Goal: Transaction & Acquisition: Purchase product/service

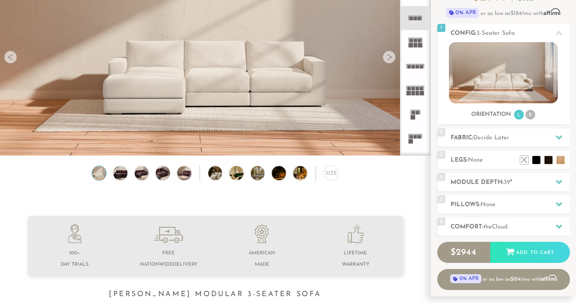
scroll to position [96, 0]
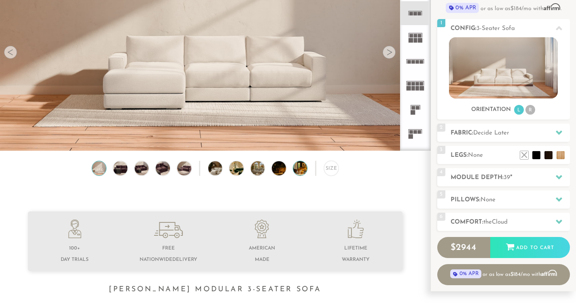
click at [303, 167] on img at bounding box center [306, 168] width 25 height 14
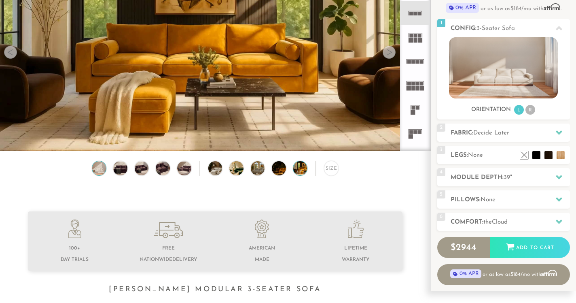
click at [95, 167] on img at bounding box center [99, 168] width 17 height 14
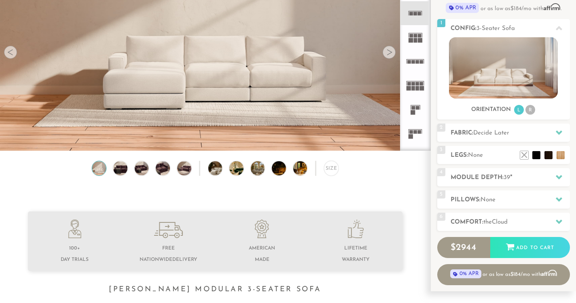
click at [420, 40] on rect at bounding box center [420, 40] width 4 height 4
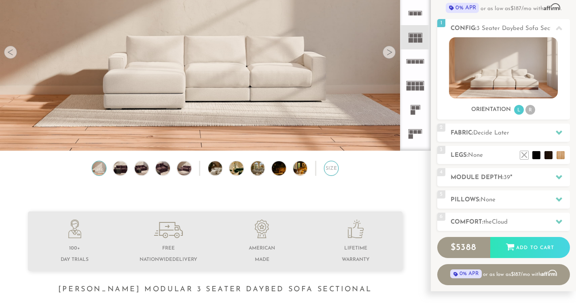
click at [331, 169] on div "Size" at bounding box center [331, 168] width 15 height 15
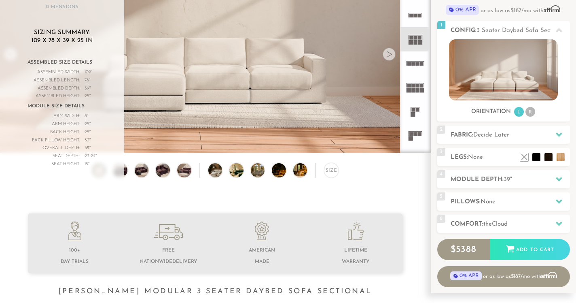
scroll to position [94, 0]
click at [530, 111] on li "R" at bounding box center [531, 112] width 10 height 10
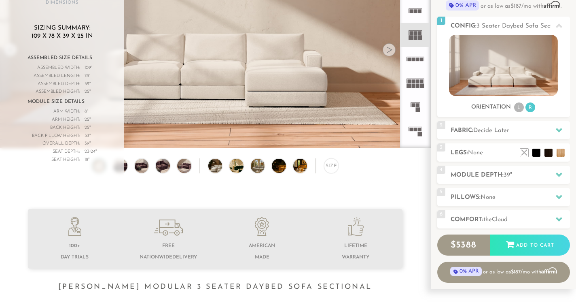
scroll to position [109, 0]
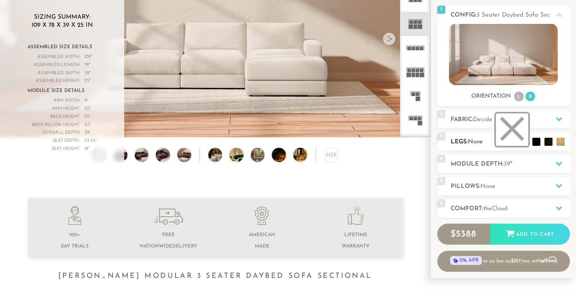
click at [518, 137] on li at bounding box center [512, 129] width 32 height 32
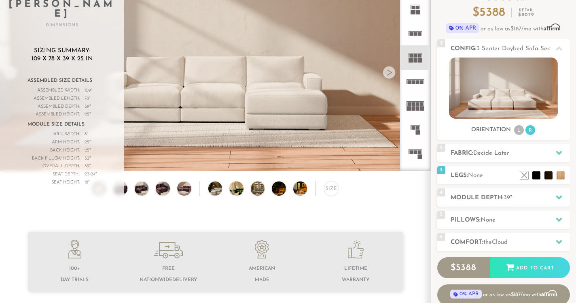
scroll to position [75, 0]
click at [530, 126] on li "R" at bounding box center [531, 130] width 10 height 10
click at [530, 128] on li "R" at bounding box center [531, 130] width 10 height 10
click at [523, 129] on li "L" at bounding box center [520, 130] width 10 height 10
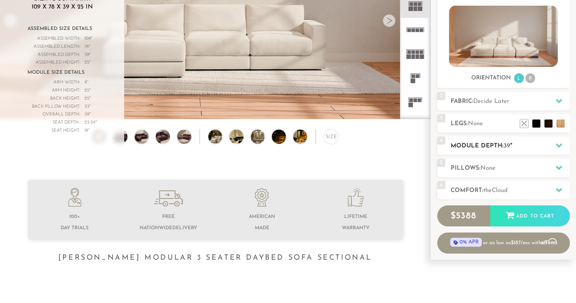
scroll to position [94, 0]
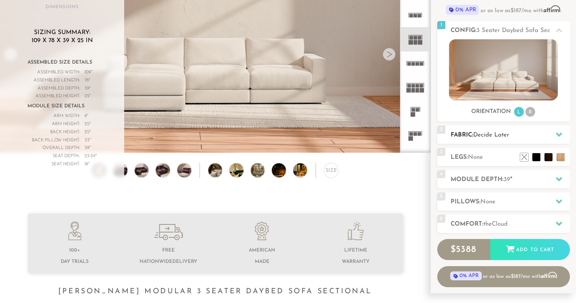
click at [559, 134] on icon at bounding box center [559, 134] width 6 height 6
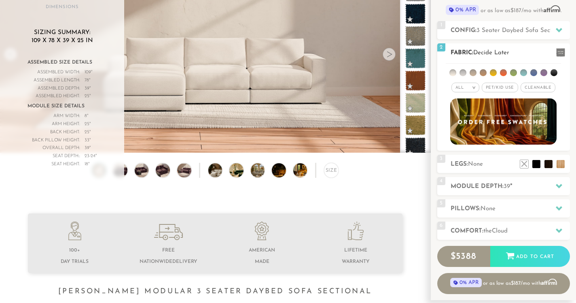
click at [525, 73] on li at bounding box center [524, 72] width 7 height 7
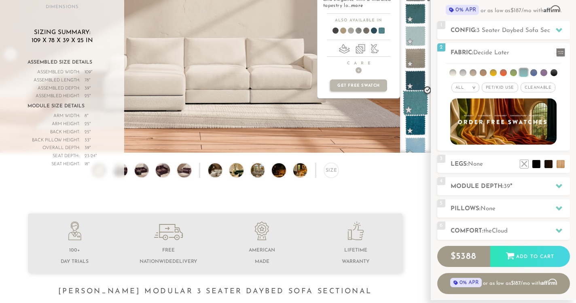
click at [414, 103] on span at bounding box center [416, 103] width 26 height 26
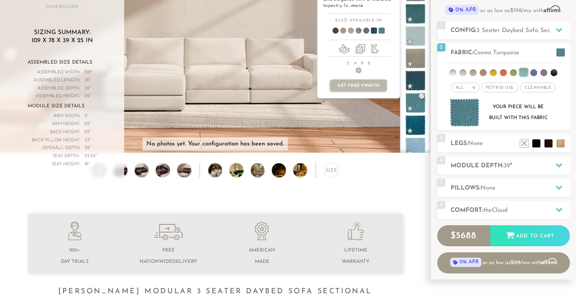
click at [374, 30] on span at bounding box center [370, 32] width 31 height 30
click at [421, 99] on span at bounding box center [416, 103] width 26 height 26
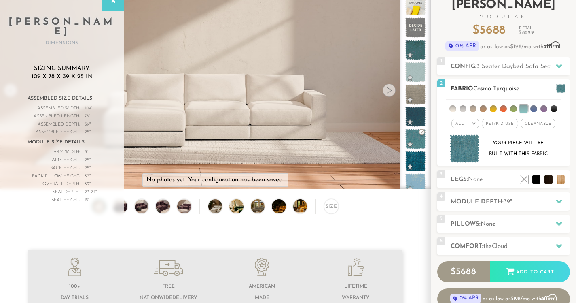
scroll to position [50, 0]
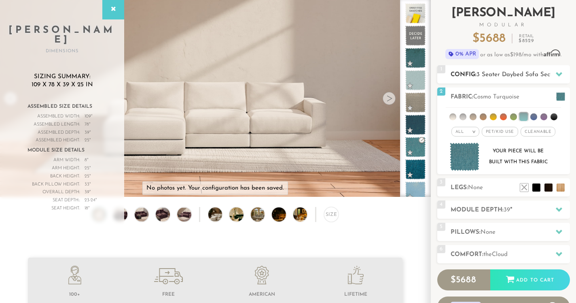
click at [561, 72] on icon at bounding box center [559, 74] width 6 height 6
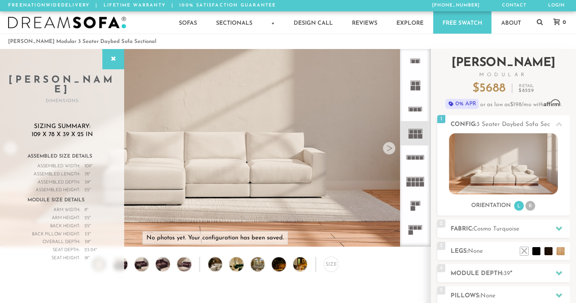
scroll to position [0, 0]
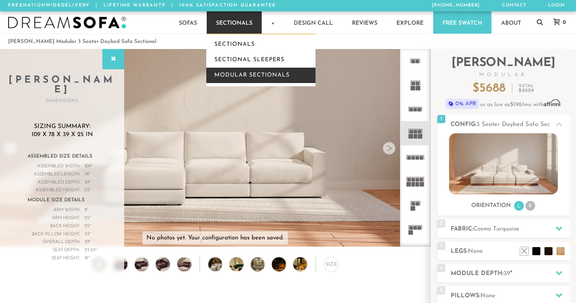
click at [237, 77] on link "Modular Sectionals" at bounding box center [260, 75] width 109 height 15
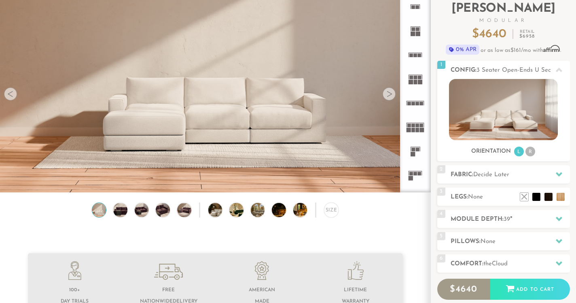
scroll to position [56, 0]
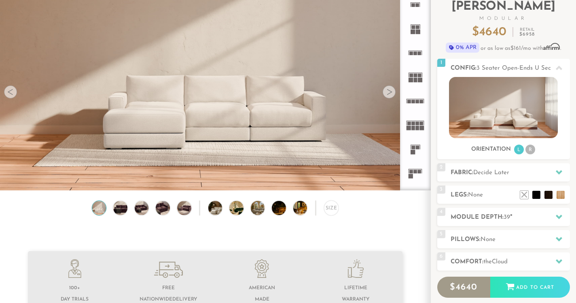
click at [390, 93] on div at bounding box center [389, 91] width 13 height 13
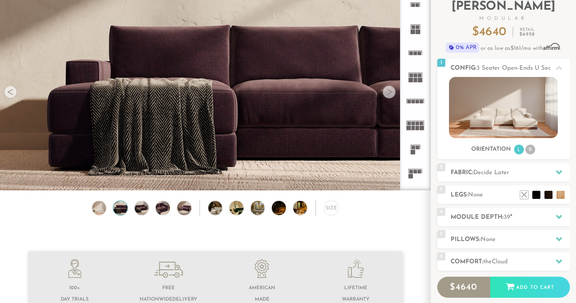
click at [390, 93] on div at bounding box center [389, 91] width 13 height 13
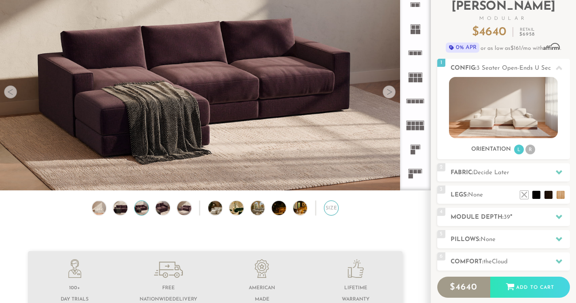
click at [334, 204] on div "Size" at bounding box center [331, 207] width 15 height 15
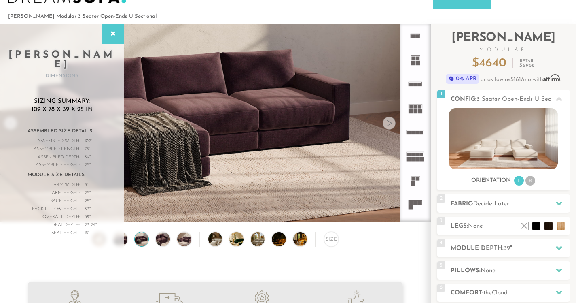
scroll to position [24, 0]
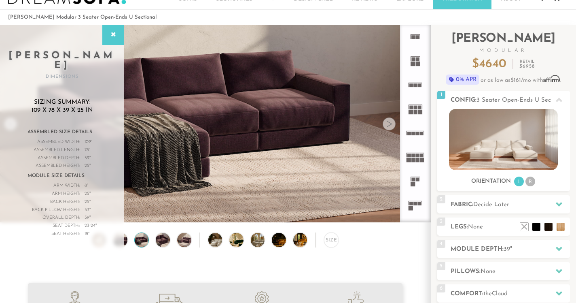
click at [417, 205] on rect at bounding box center [416, 204] width 4 height 4
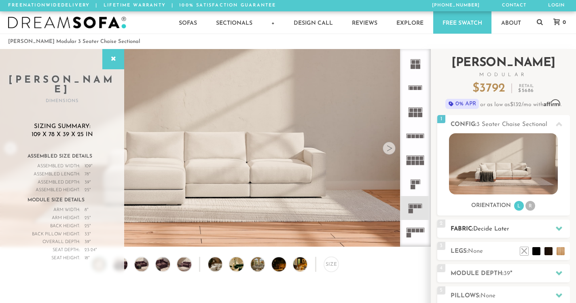
click at [553, 228] on div at bounding box center [559, 228] width 17 height 17
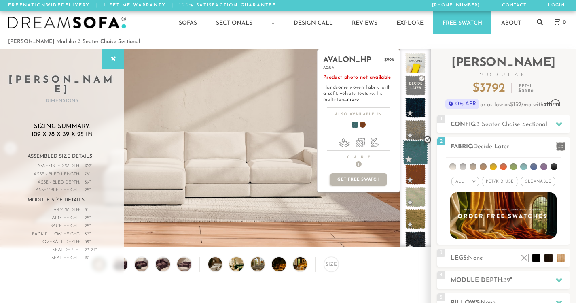
click at [415, 152] on span at bounding box center [416, 153] width 26 height 26
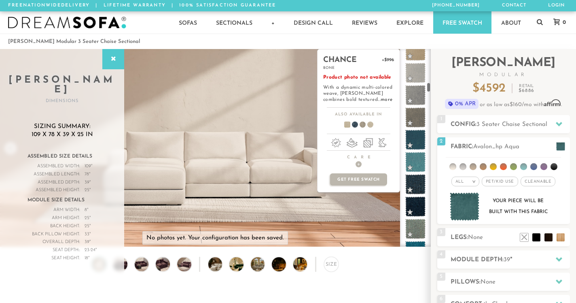
scroll to position [840, 0]
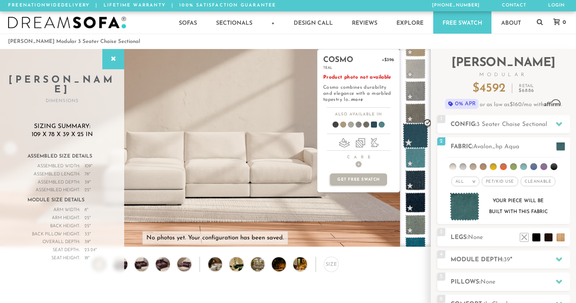
click at [422, 130] on span at bounding box center [416, 136] width 26 height 26
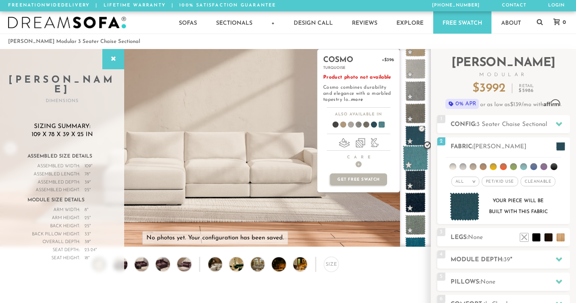
click at [417, 151] on span at bounding box center [416, 158] width 26 height 26
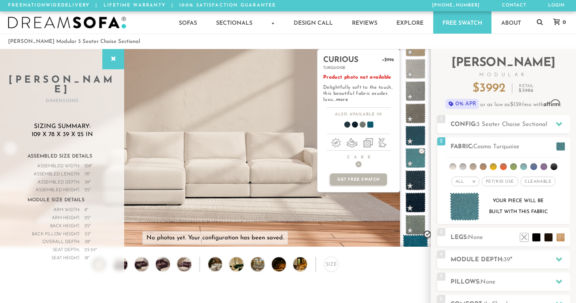
click at [415, 241] on span at bounding box center [416, 247] width 26 height 26
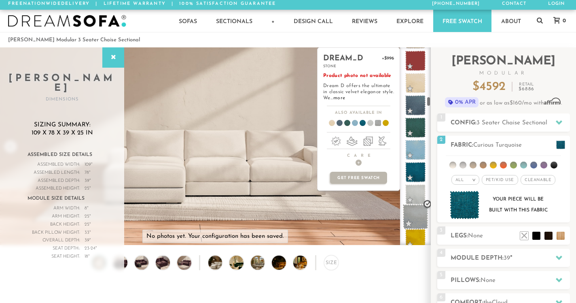
scroll to position [1227, 0]
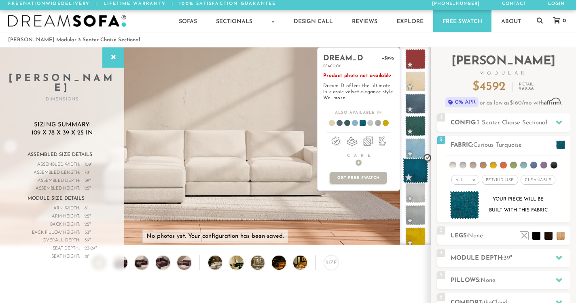
click at [415, 166] on span at bounding box center [416, 171] width 26 height 26
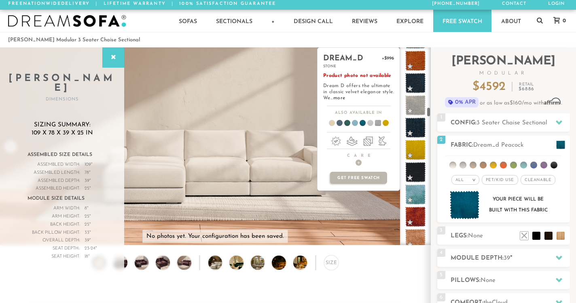
scroll to position [1514, 0]
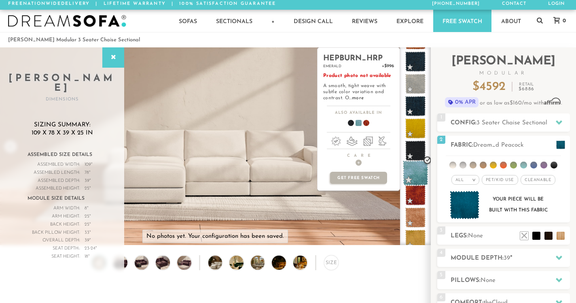
click at [415, 173] on span at bounding box center [416, 173] width 26 height 26
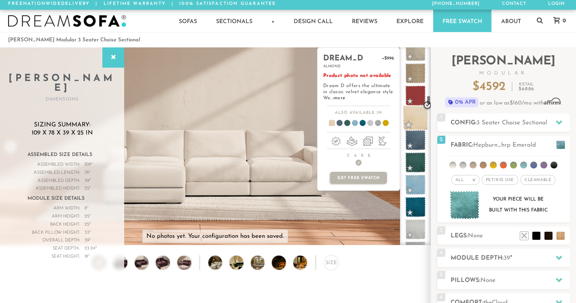
scroll to position [1197, 0]
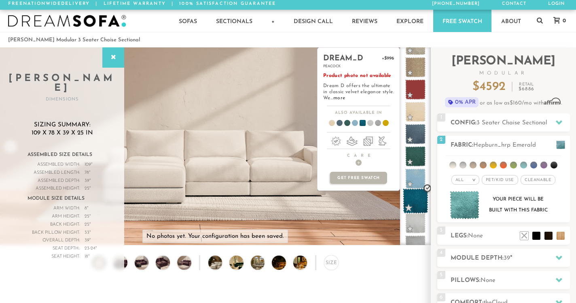
click at [415, 200] on span at bounding box center [416, 201] width 26 height 26
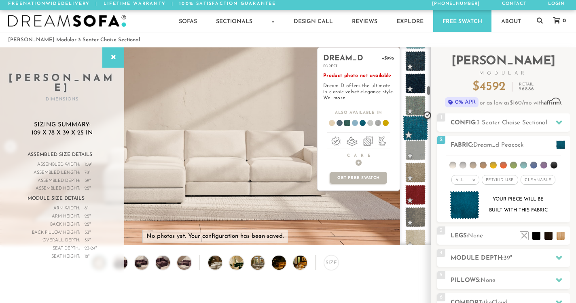
scroll to position [957, 0]
click at [418, 130] on span at bounding box center [416, 129] width 26 height 26
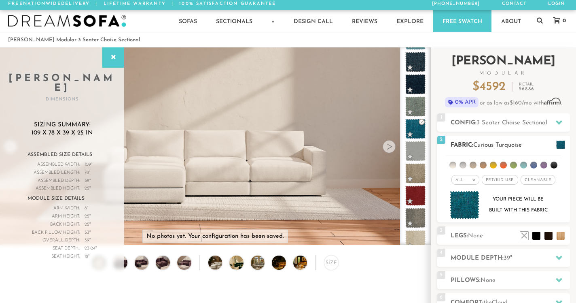
click at [559, 144] on span at bounding box center [561, 144] width 9 height 9
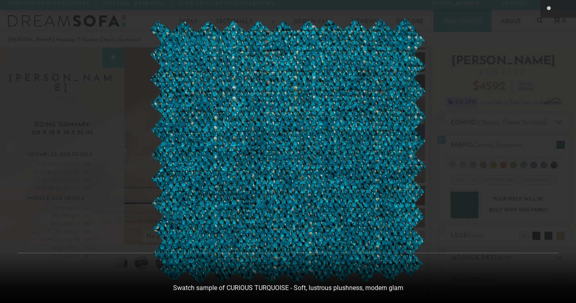
click at [337, 233] on img at bounding box center [288, 151] width 279 height 267
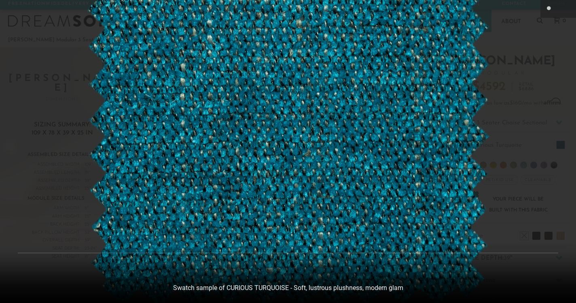
click at [397, 138] on img at bounding box center [288, 115] width 405 height 388
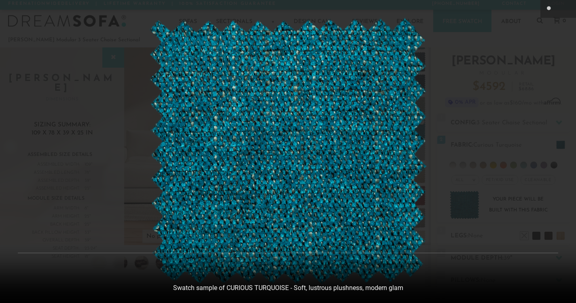
click at [397, 138] on img at bounding box center [288, 151] width 279 height 267
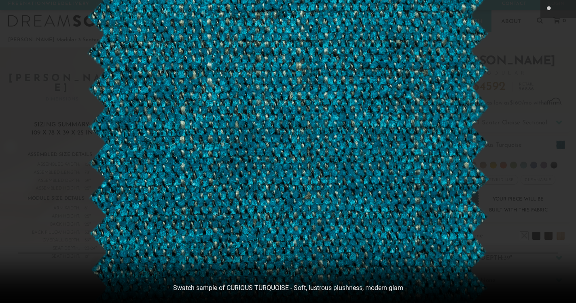
click at [397, 138] on img at bounding box center [288, 158] width 405 height 388
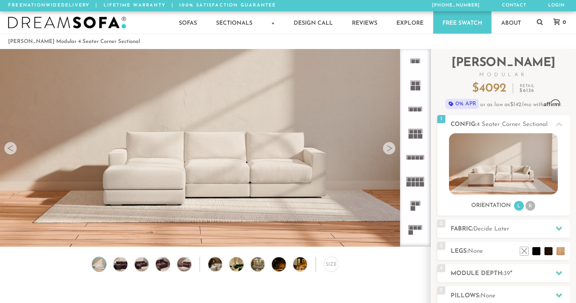
scroll to position [8877, 576]
click at [483, 167] on img at bounding box center [503, 163] width 109 height 61
click at [333, 263] on div "Size" at bounding box center [331, 264] width 15 height 15
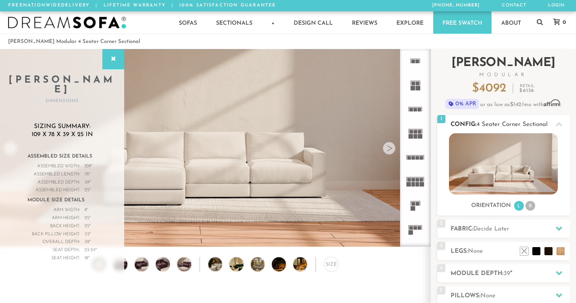
click at [489, 175] on img at bounding box center [503, 163] width 109 height 61
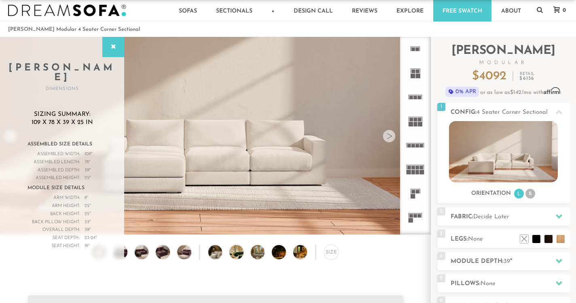
scroll to position [9, 0]
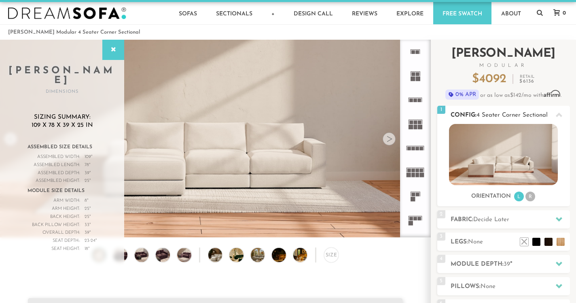
click at [532, 193] on li "R" at bounding box center [531, 196] width 10 height 10
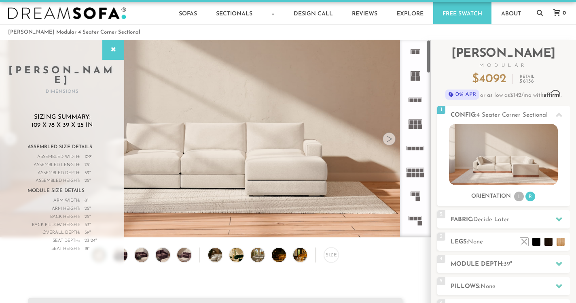
click at [388, 141] on div at bounding box center [389, 138] width 13 height 13
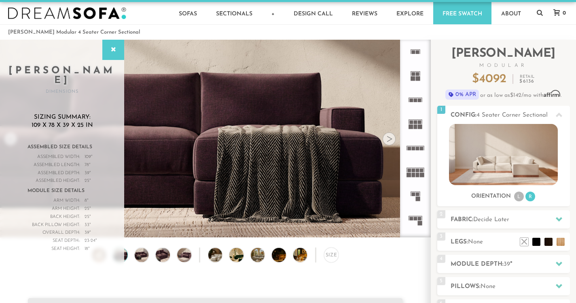
click at [388, 141] on div at bounding box center [389, 138] width 13 height 13
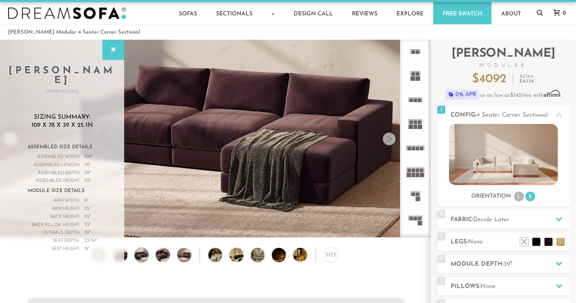
click at [388, 141] on div at bounding box center [389, 138] width 13 height 13
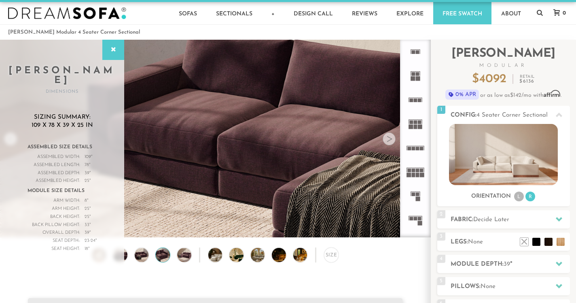
click at [388, 141] on div at bounding box center [389, 138] width 13 height 13
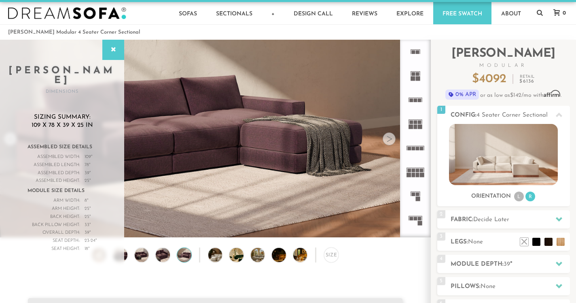
click at [388, 141] on div at bounding box center [389, 138] width 13 height 13
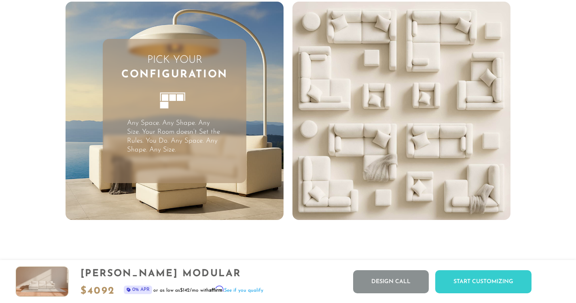
scroll to position [1986, 0]
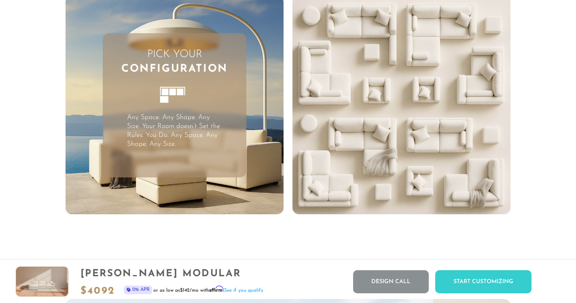
click at [171, 96] on icon at bounding box center [175, 99] width 44 height 44
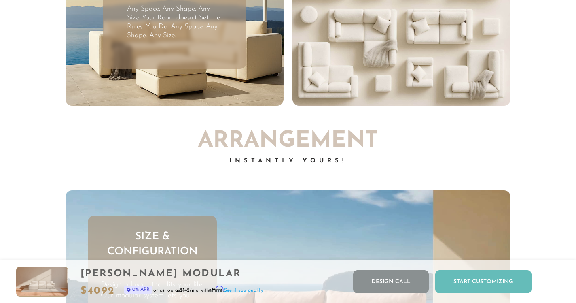
click at [485, 283] on div "Start Customizing" at bounding box center [484, 281] width 96 height 23
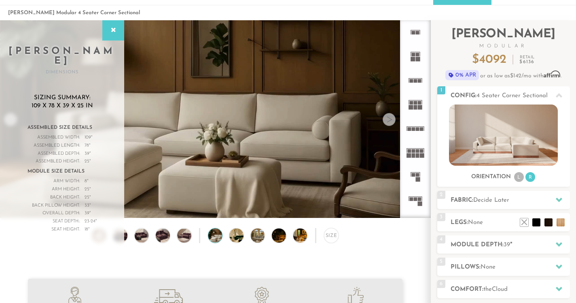
scroll to position [28, 0]
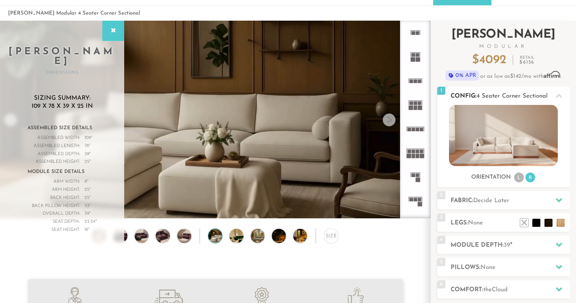
click at [520, 177] on li "L" at bounding box center [520, 177] width 10 height 10
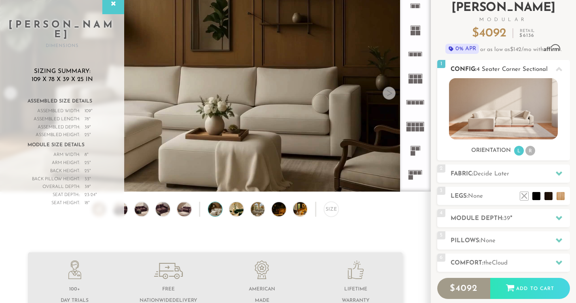
scroll to position [57, 0]
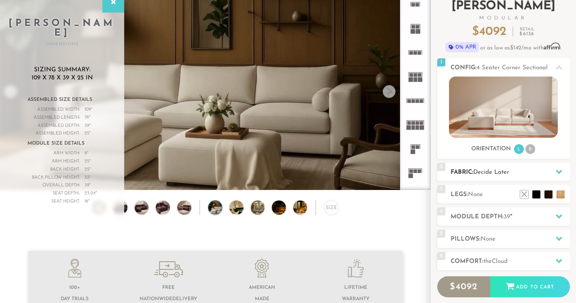
click at [561, 168] on div at bounding box center [559, 172] width 17 height 17
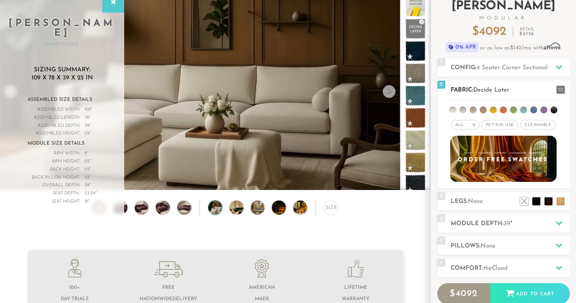
click at [527, 109] on li at bounding box center [524, 109] width 7 height 7
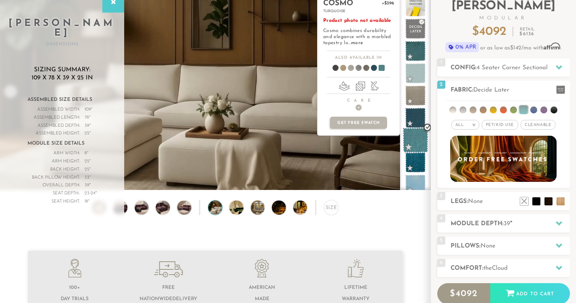
click at [418, 145] on span at bounding box center [416, 141] width 26 height 26
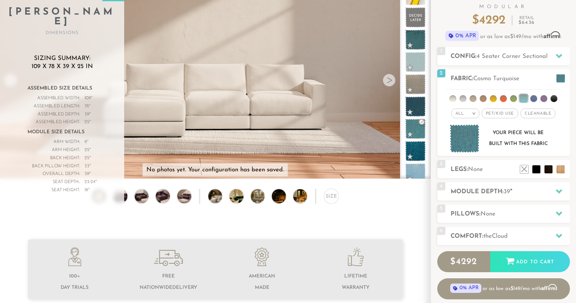
scroll to position [66, 0]
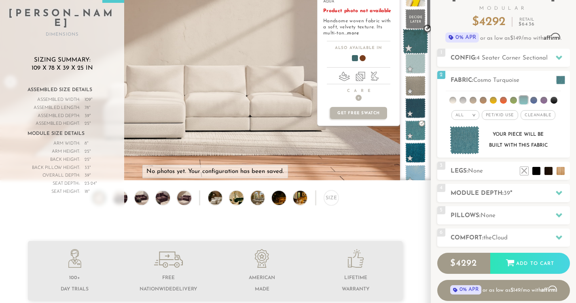
click at [419, 36] on span at bounding box center [416, 42] width 26 height 26
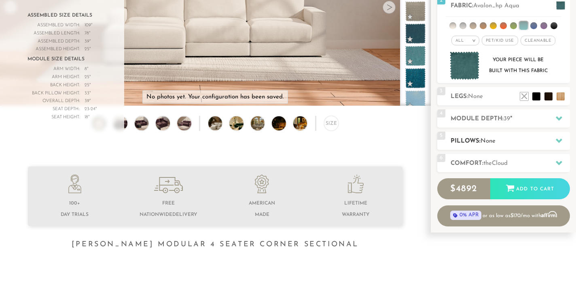
scroll to position [142, 0]
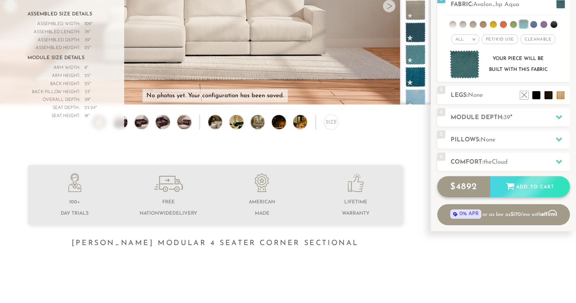
click at [525, 186] on div "Add to Cart" at bounding box center [531, 187] width 80 height 22
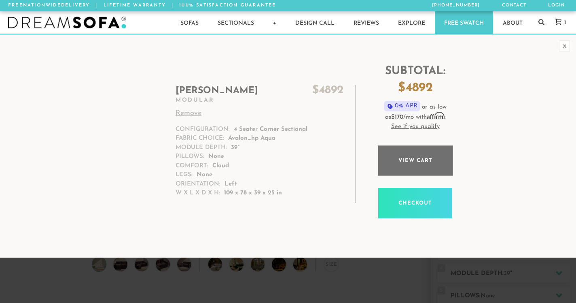
click at [421, 155] on link "View cart" at bounding box center [415, 160] width 75 height 30
